Goal: Transaction & Acquisition: Purchase product/service

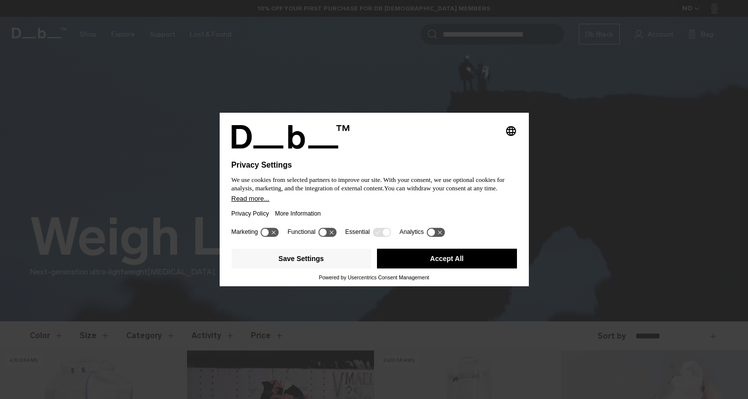
click at [443, 262] on button "Accept All" at bounding box center [447, 259] width 140 height 20
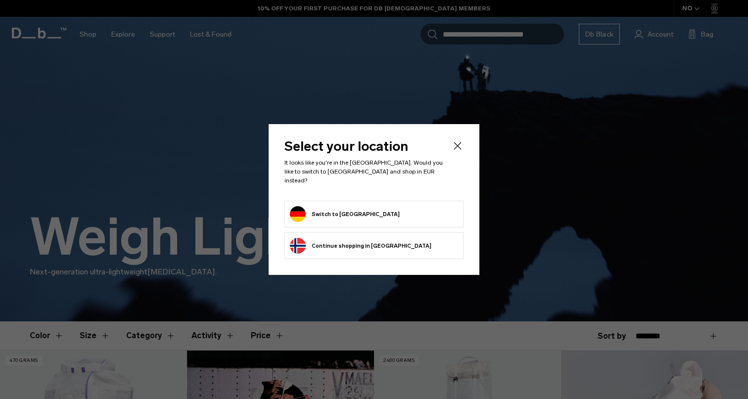
click at [367, 206] on form "Switch to Germany" at bounding box center [374, 214] width 168 height 16
click at [339, 212] on button "Switch to Germany" at bounding box center [345, 214] width 110 height 16
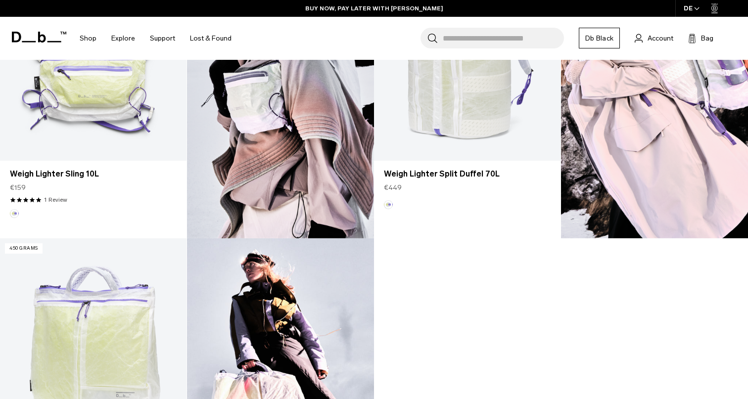
scroll to position [682, 0]
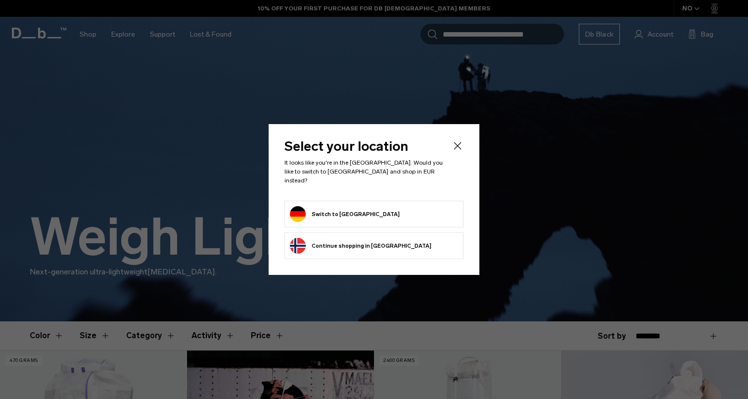
click at [329, 206] on button "Switch to Germany" at bounding box center [345, 214] width 110 height 16
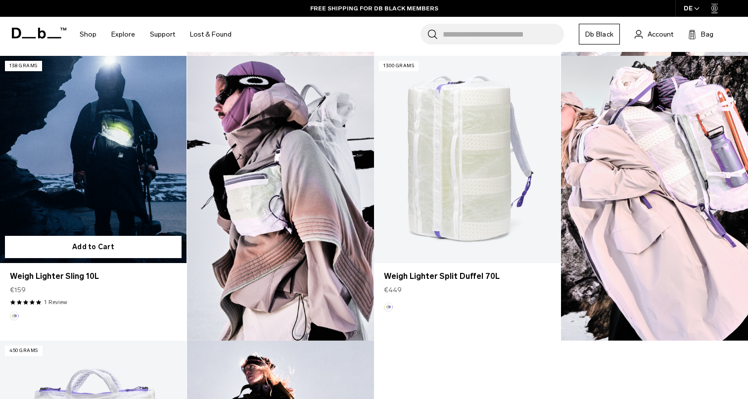
scroll to position [568, 0]
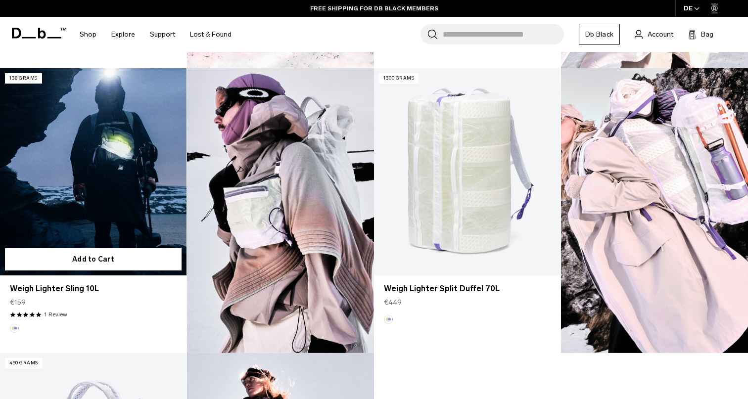
click at [104, 208] on link "Weigh Lighter Sling 10L" at bounding box center [93, 171] width 187 height 207
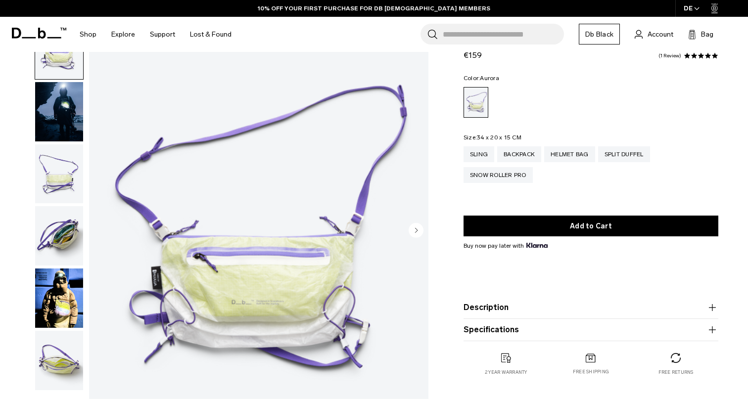
scroll to position [46, 0]
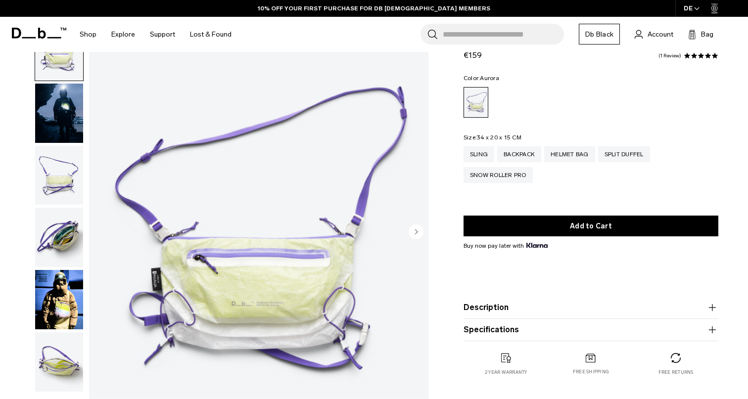
click at [63, 113] on img "button" at bounding box center [59, 113] width 48 height 59
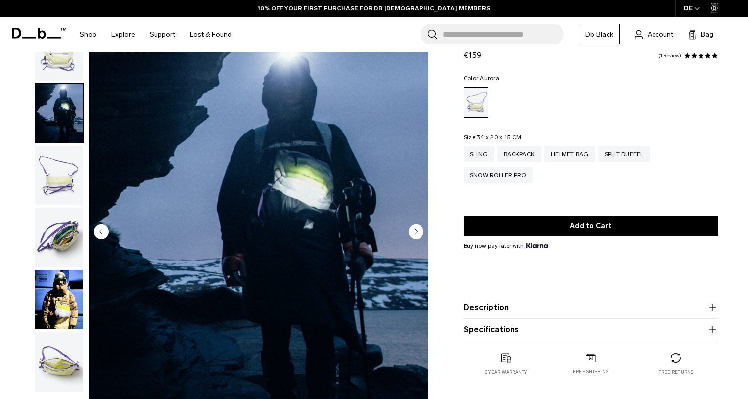
click at [60, 169] on img "button" at bounding box center [59, 175] width 48 height 59
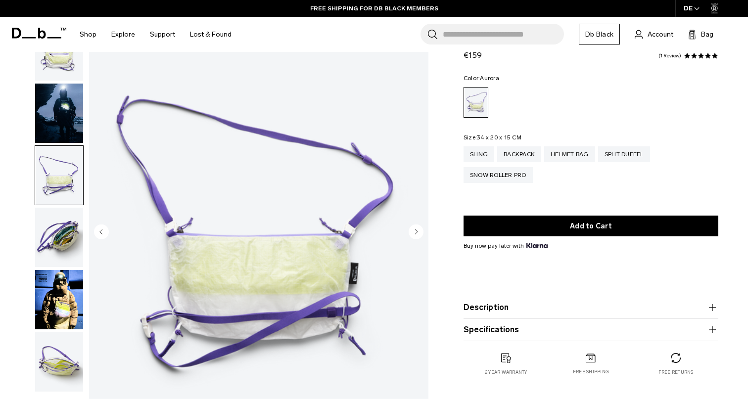
click at [52, 227] on img "button" at bounding box center [59, 237] width 48 height 59
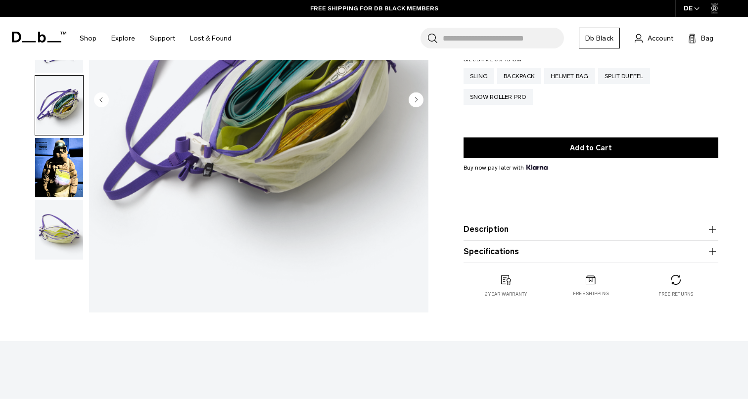
click at [52, 227] on img "button" at bounding box center [59, 229] width 48 height 59
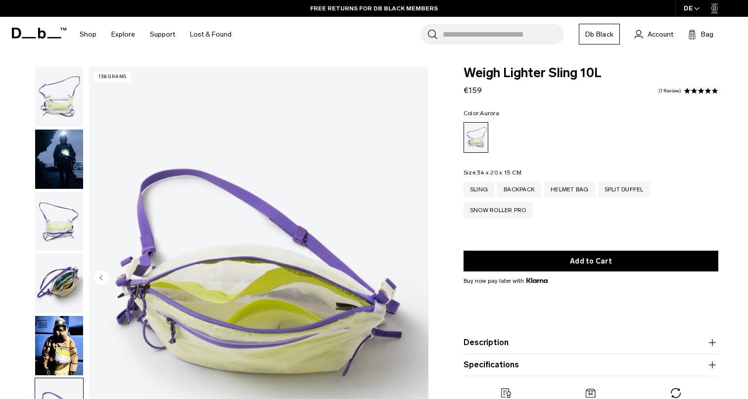
scroll to position [0, 0]
click at [61, 218] on img "button" at bounding box center [59, 221] width 48 height 59
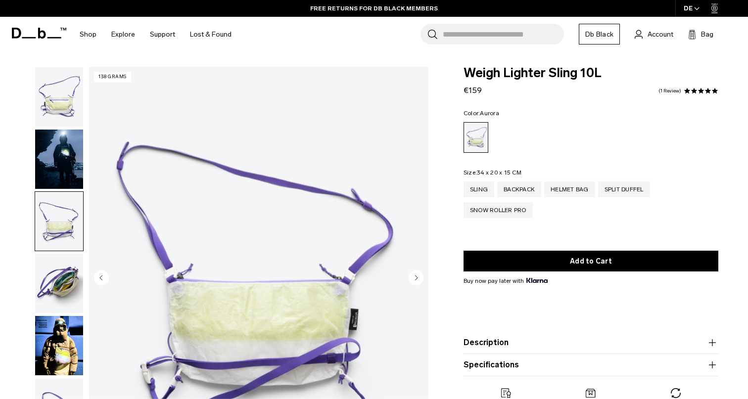
click at [59, 275] on img "button" at bounding box center [59, 283] width 48 height 59
